Goal: Task Accomplishment & Management: Use online tool/utility

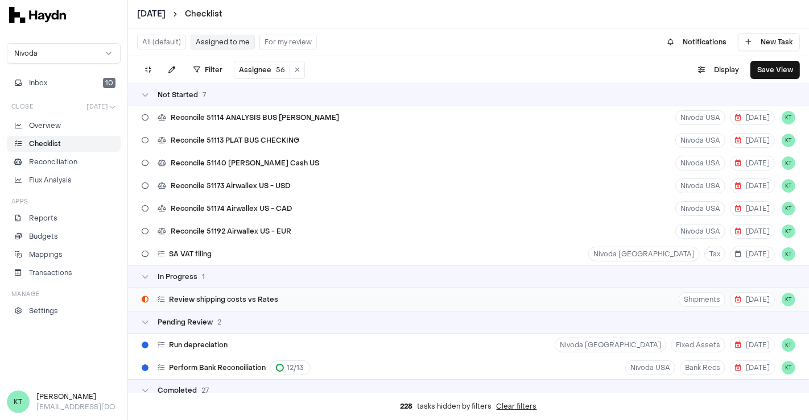
click at [314, 301] on div "Review shipping costs vs Rates Shipments [DATE] KT" at bounding box center [468, 299] width 681 height 23
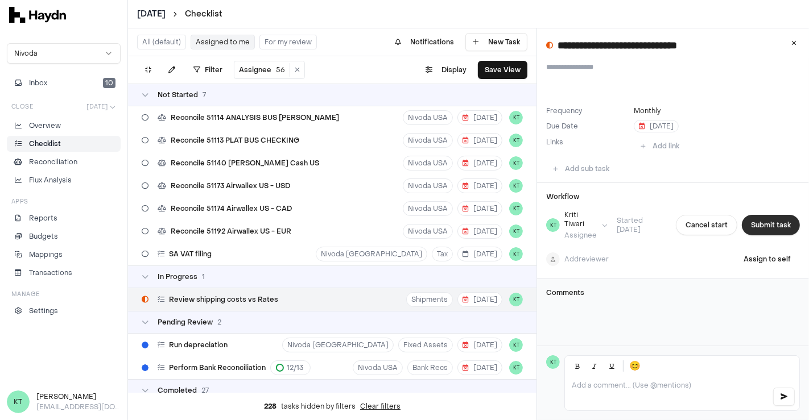
click at [761, 233] on button "Submit task" at bounding box center [771, 225] width 58 height 20
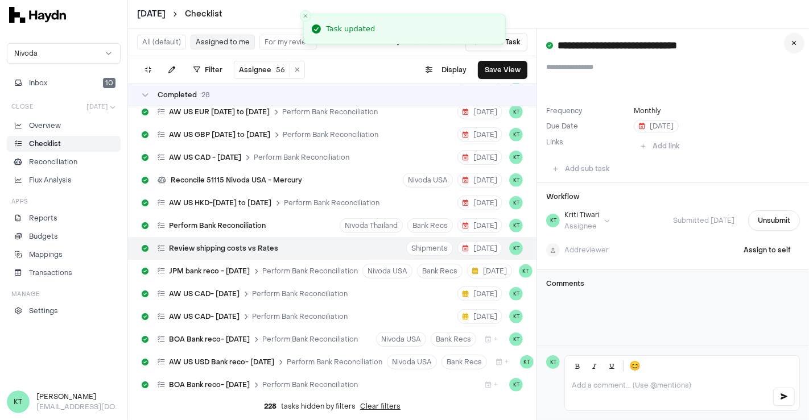
scroll to position [612, 0]
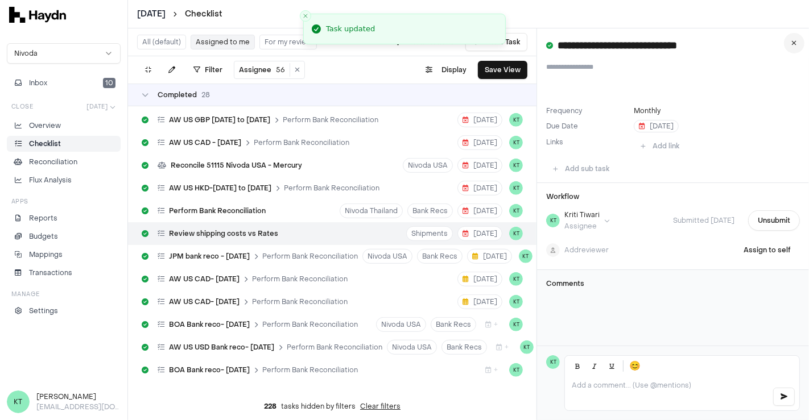
click at [794, 48] on button at bounding box center [794, 43] width 20 height 20
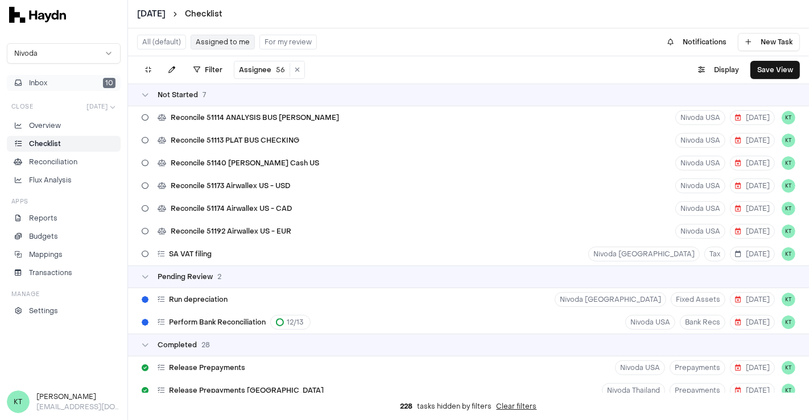
click at [68, 77] on button "Inbox 10" at bounding box center [64, 83] width 114 height 16
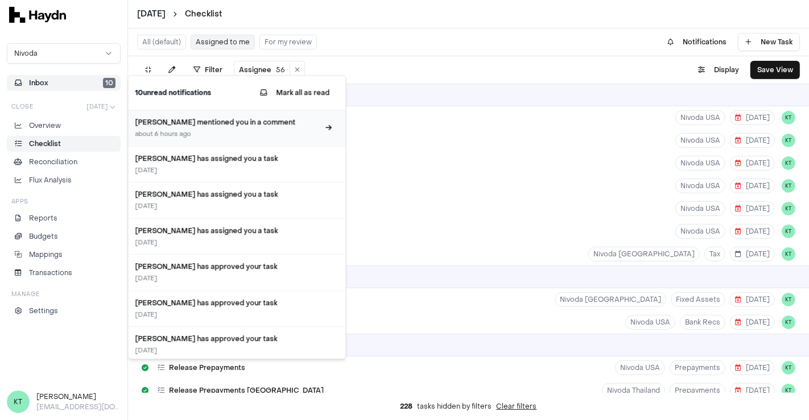
click at [238, 139] on div "[PERSON_NAME] mentioned you in a comment about 6 hours ago" at bounding box center [236, 128] width 217 height 36
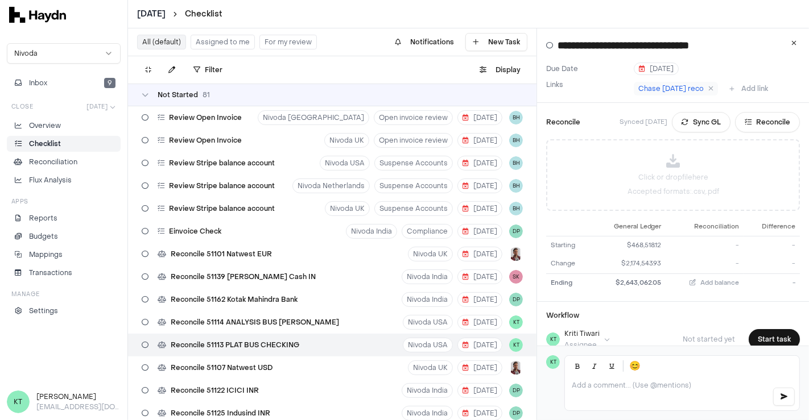
click at [671, 166] on icon at bounding box center [673, 161] width 14 height 14
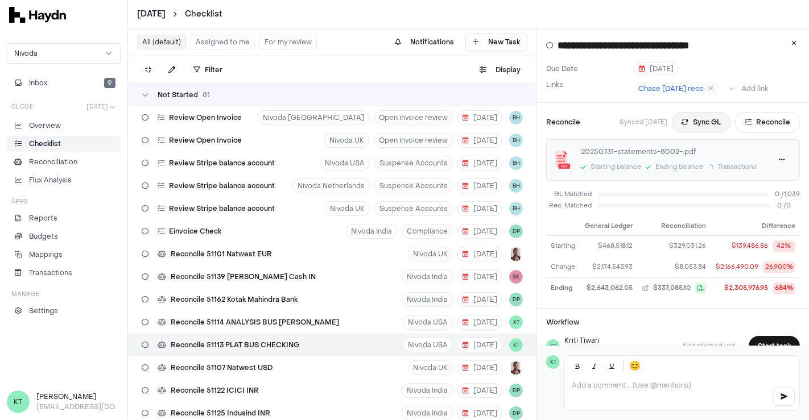
click at [686, 126] on button "Sync GL" at bounding box center [701, 122] width 59 height 20
